Goal: Task Accomplishment & Management: Manage account settings

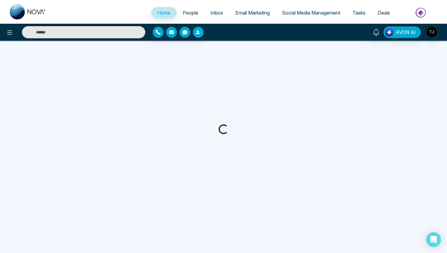
select select "*"
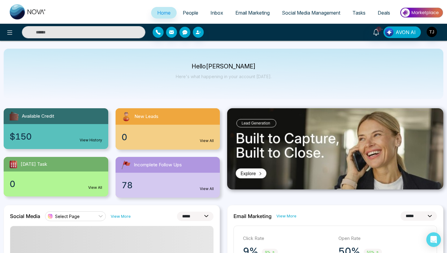
click at [258, 14] on span "Email Marketing" at bounding box center [252, 13] width 34 height 6
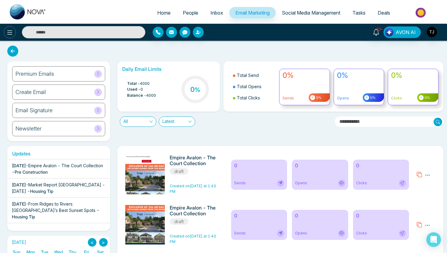
click at [7, 32] on icon at bounding box center [9, 32] width 7 height 7
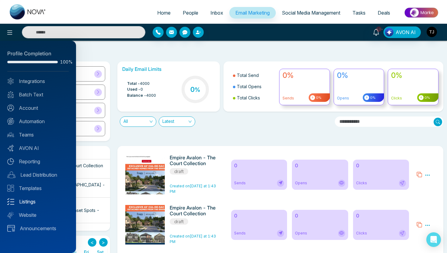
click at [31, 203] on link "Listings" at bounding box center [37, 201] width 61 height 7
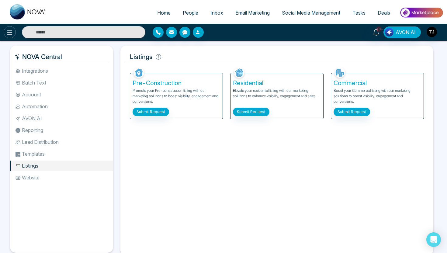
click at [11, 30] on icon at bounding box center [9, 32] width 7 height 7
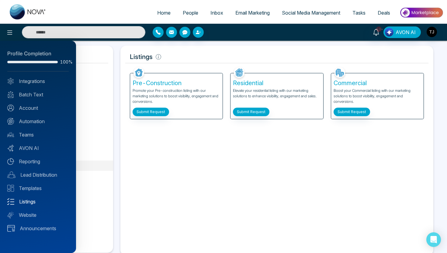
click at [34, 201] on link "Listings" at bounding box center [37, 201] width 61 height 7
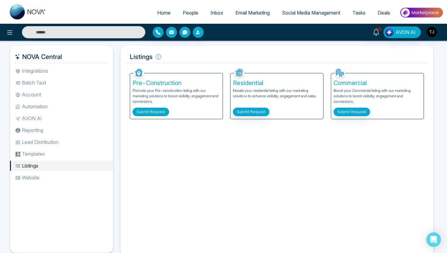
click at [152, 113] on button "Submit Request" at bounding box center [151, 112] width 36 height 9
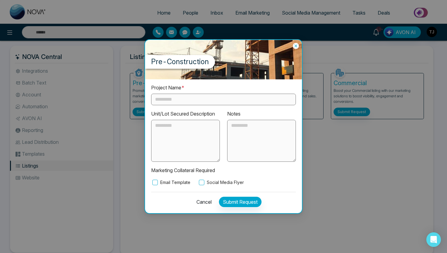
click at [298, 45] on icon at bounding box center [296, 46] width 6 height 6
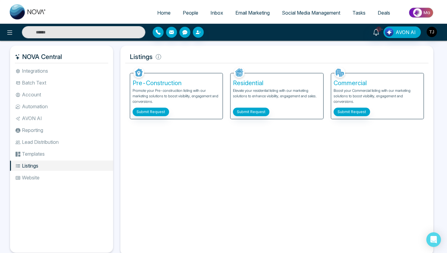
click at [293, 13] on span "Social Media Management" at bounding box center [311, 13] width 58 height 6
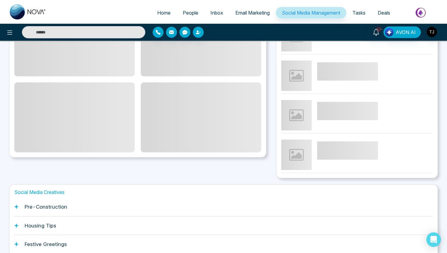
scroll to position [140, 0]
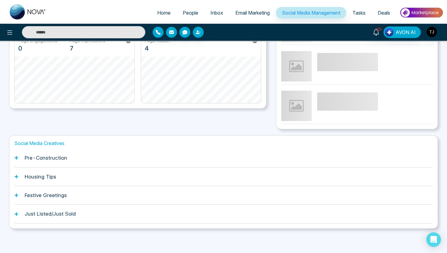
click at [59, 198] on div "Festive Greetings" at bounding box center [223, 195] width 418 height 19
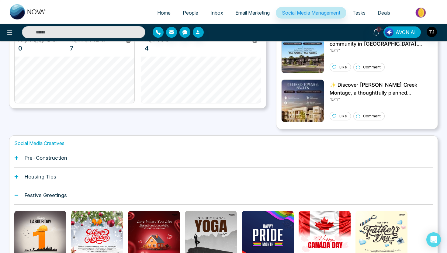
click at [49, 179] on h1 "Housing Tips" at bounding box center [41, 177] width 32 height 6
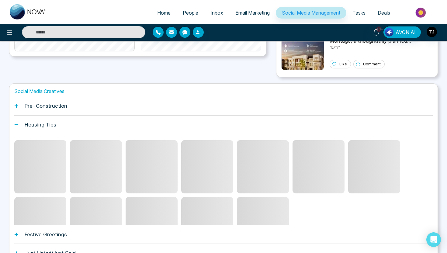
scroll to position [193, 0]
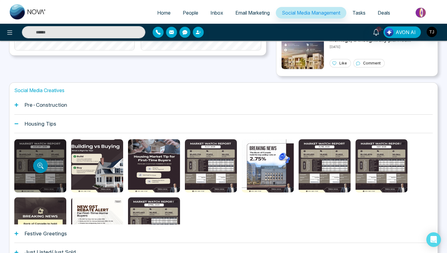
click at [40, 164] on icon "Preview template" at bounding box center [40, 166] width 6 height 6
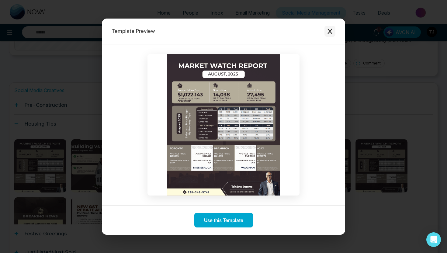
click at [330, 30] on icon "Close modal" at bounding box center [330, 31] width 6 height 6
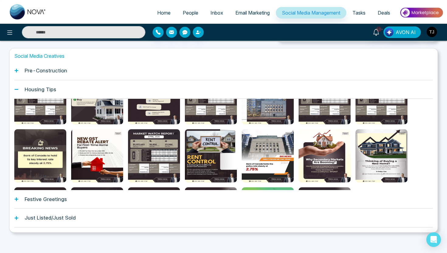
scroll to position [231, 0]
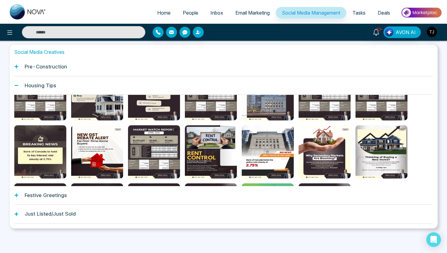
click at [60, 217] on h1 "Just Listed/Just Sold" at bounding box center [50, 214] width 51 height 6
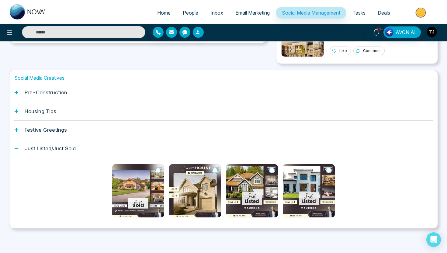
scroll to position [205, 0]
click at [250, 189] on img at bounding box center [252, 190] width 52 height 53
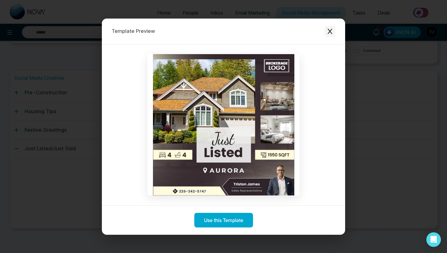
click at [332, 27] on button "Close modal" at bounding box center [330, 31] width 11 height 11
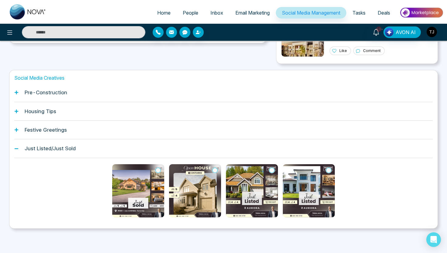
click at [298, 183] on img at bounding box center [309, 190] width 52 height 53
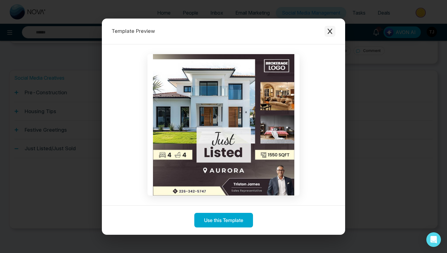
click at [332, 31] on icon "Close modal" at bounding box center [330, 31] width 6 height 6
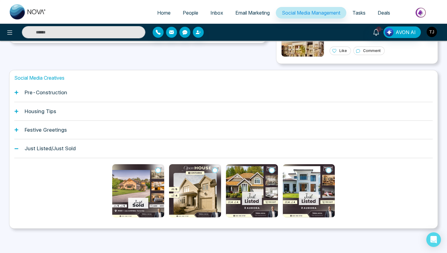
click at [201, 184] on img at bounding box center [195, 190] width 52 height 53
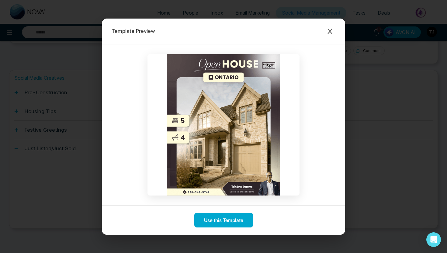
click at [335, 28] on div "Template Preview" at bounding box center [223, 32] width 243 height 26
click at [332, 30] on icon "Close modal" at bounding box center [330, 31] width 6 height 6
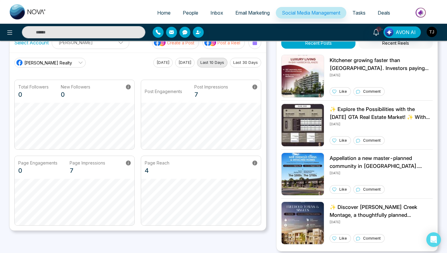
scroll to position [0, 0]
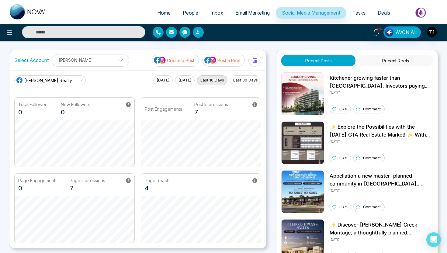
click at [246, 14] on span "Email Marketing" at bounding box center [252, 13] width 34 height 6
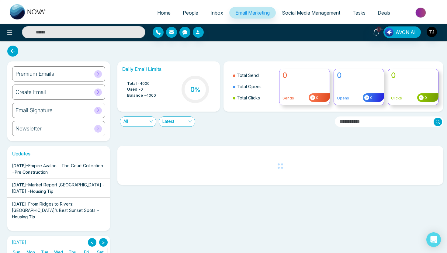
click at [60, 74] on div "Premium Emails" at bounding box center [58, 73] width 93 height 15
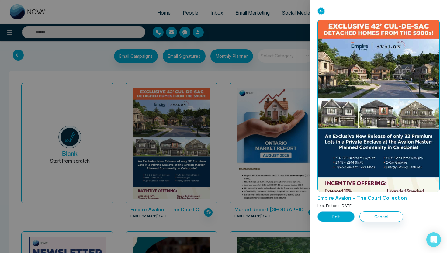
click at [332, 217] on button "Edit" at bounding box center [336, 216] width 37 height 11
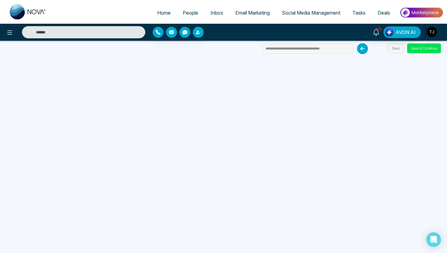
click at [363, 51] on icon at bounding box center [362, 48] width 11 height 11
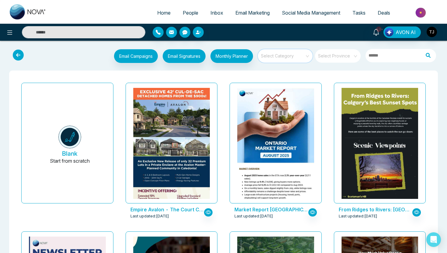
click at [296, 57] on input "search" at bounding box center [283, 53] width 44 height 9
click at [433, 30] on img "button" at bounding box center [432, 32] width 10 height 10
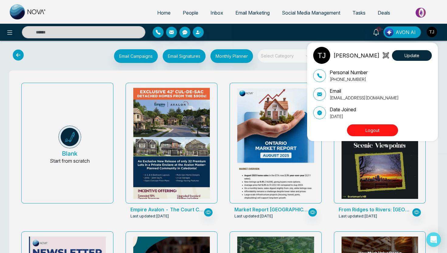
click at [277, 70] on div "[PERSON_NAME] Update Personal Number [PHONE_NUMBER] Email [EMAIL_ADDRESS][DOMAI…" at bounding box center [223, 126] width 447 height 253
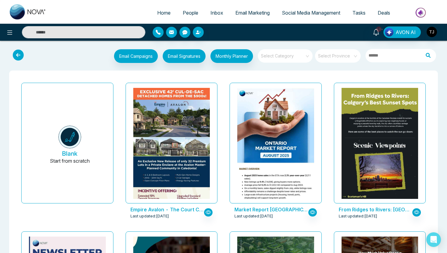
click at [240, 12] on span "Email Marketing" at bounding box center [252, 13] width 34 height 6
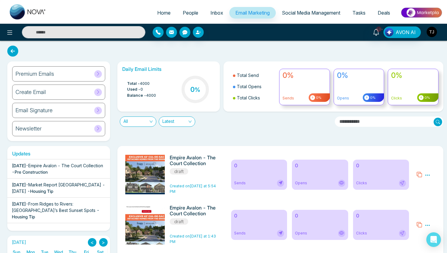
click at [433, 34] on img "button" at bounding box center [432, 32] width 10 height 10
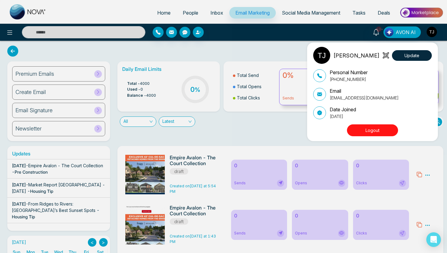
click at [373, 130] on button "Logout" at bounding box center [372, 130] width 51 height 12
